Goal: Find specific page/section: Find specific page/section

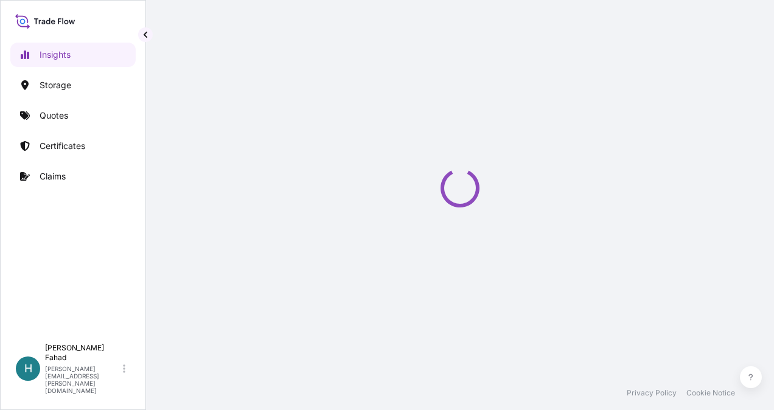
select select "2025"
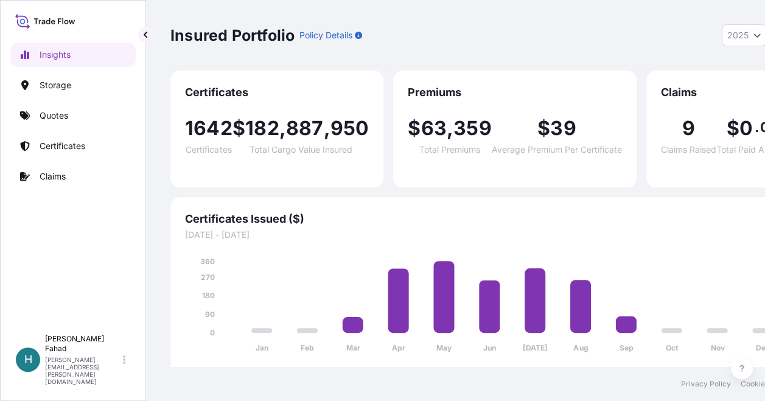
scroll to position [9, 0]
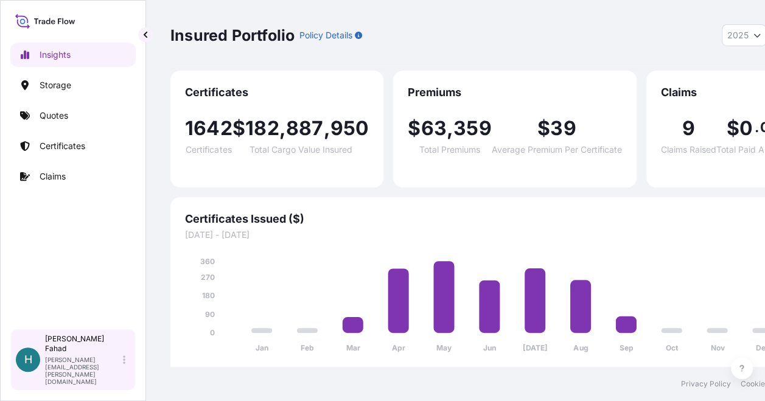
click at [58, 378] on p "[PERSON_NAME][EMAIL_ADDRESS][PERSON_NAME][DOMAIN_NAME]" at bounding box center [82, 370] width 75 height 29
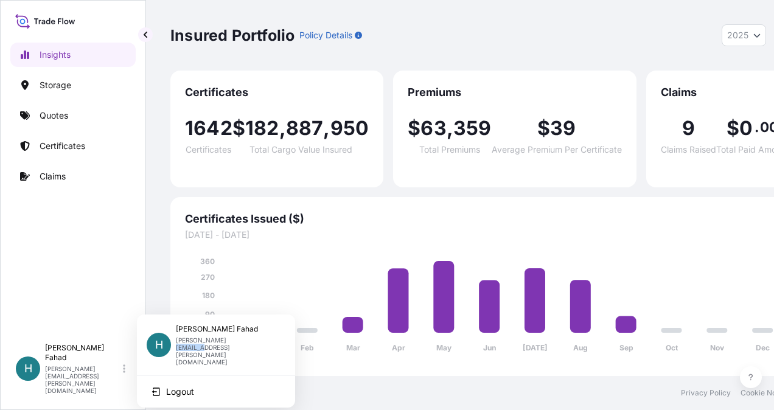
drag, startPoint x: 247, startPoint y: 343, endPoint x: 221, endPoint y: 341, distance: 25.7
click at [221, 341] on p "[PERSON_NAME][EMAIL_ADDRESS][PERSON_NAME][DOMAIN_NAME]" at bounding box center [226, 350] width 100 height 29
drag, startPoint x: 221, startPoint y: 341, endPoint x: 253, endPoint y: 339, distance: 31.7
click at [253, 339] on div "[PERSON_NAME] Fahad [EMAIL_ADDRESS][PERSON_NAME][DOMAIN_NAME]" at bounding box center [231, 344] width 110 height 41
drag, startPoint x: 250, startPoint y: 344, endPoint x: 176, endPoint y: 348, distance: 73.7
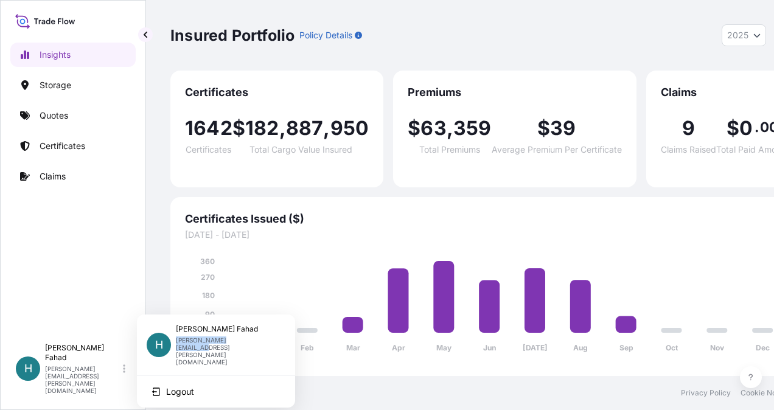
click at [176, 348] on div "H [PERSON_NAME] Fahad [EMAIL_ADDRESS][PERSON_NAME][DOMAIN_NAME]" at bounding box center [216, 344] width 139 height 41
copy p "[PERSON_NAME][EMAIL_ADDRESS][PERSON_NAME][DOMAIN_NAME]"
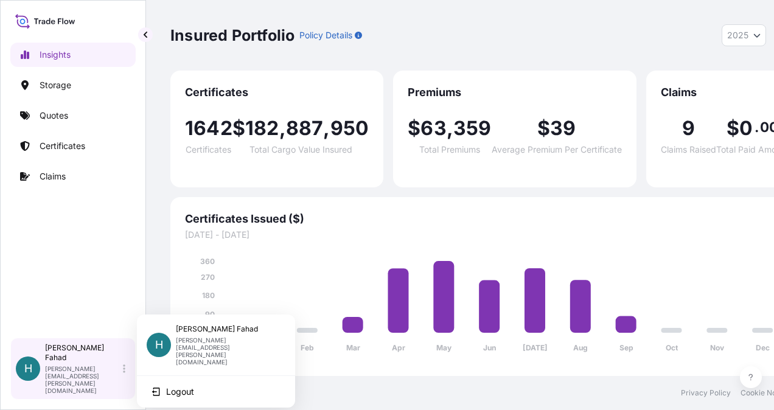
click at [30, 375] on span "H" at bounding box center [28, 369] width 8 height 12
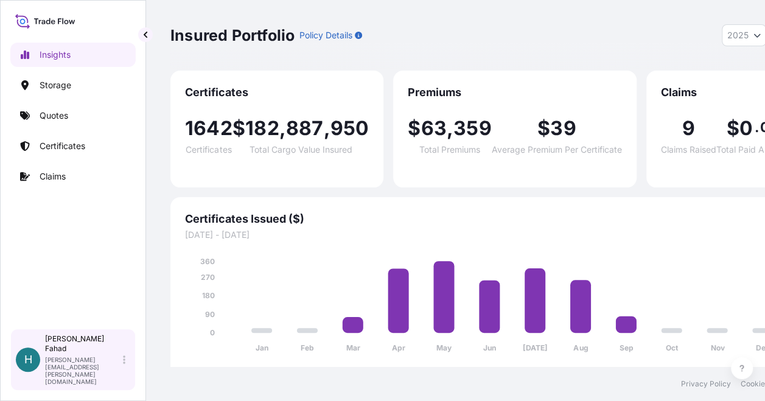
click at [30, 366] on span "H" at bounding box center [28, 359] width 8 height 12
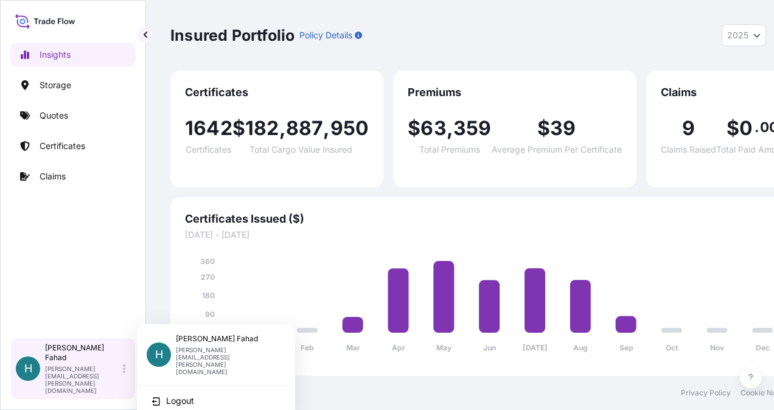
click at [25, 374] on div "H" at bounding box center [28, 368] width 24 height 24
